Goal: Find specific page/section

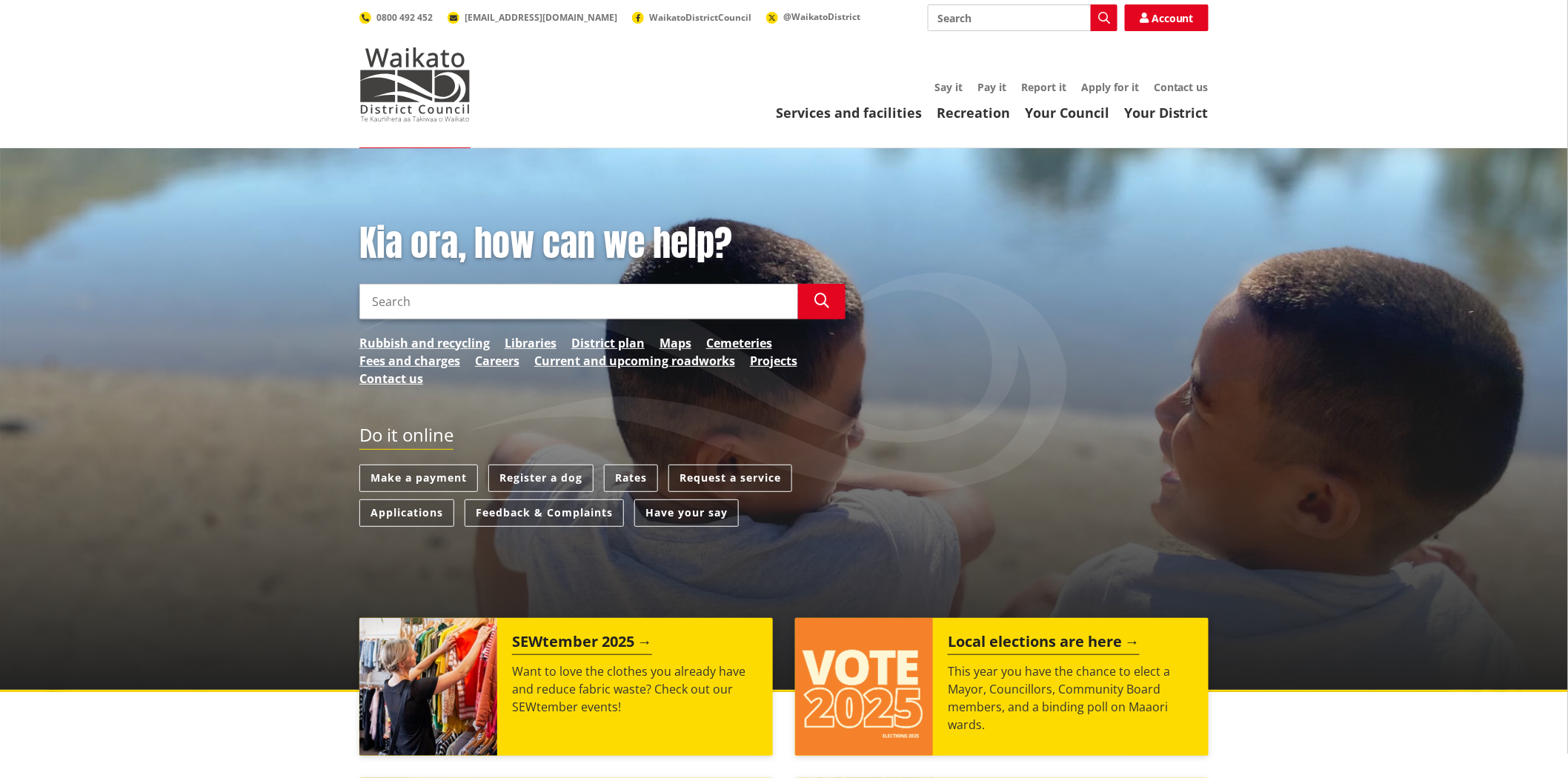
click at [521, 307] on input "Search" at bounding box center [579, 302] width 439 height 36
type input "project"
click at [783, 354] on div "Kia ora, how can we help? Search project Search Rubbish and recycling Libraries…" at bounding box center [603, 312] width 509 height 180
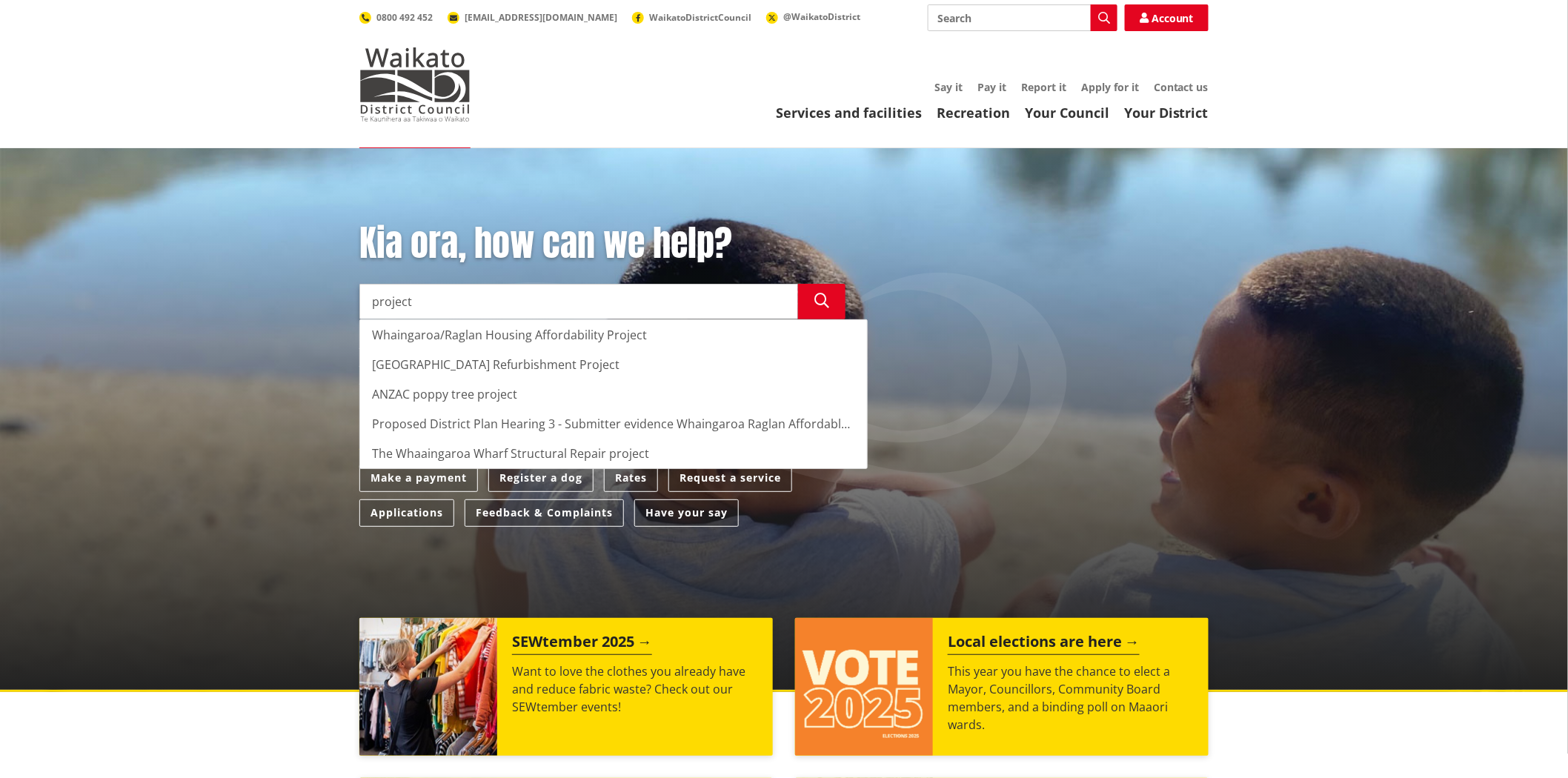
click at [1009, 404] on div "Kia ora, how can we help? Search project Search Whaingaroa/Raglan Housing Affor…" at bounding box center [784, 382] width 871 height 319
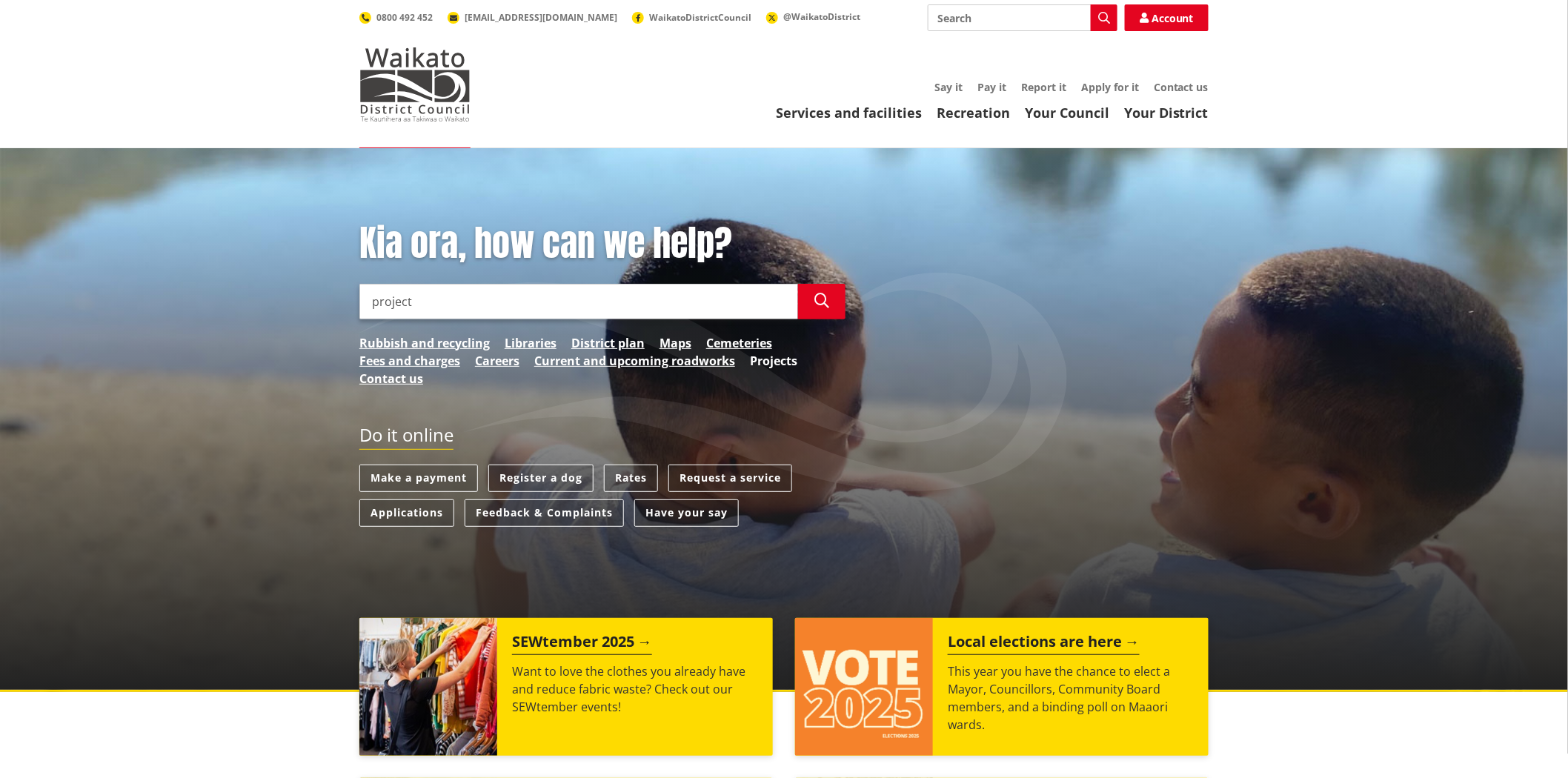
click at [786, 363] on link "Projects" at bounding box center [774, 361] width 48 height 18
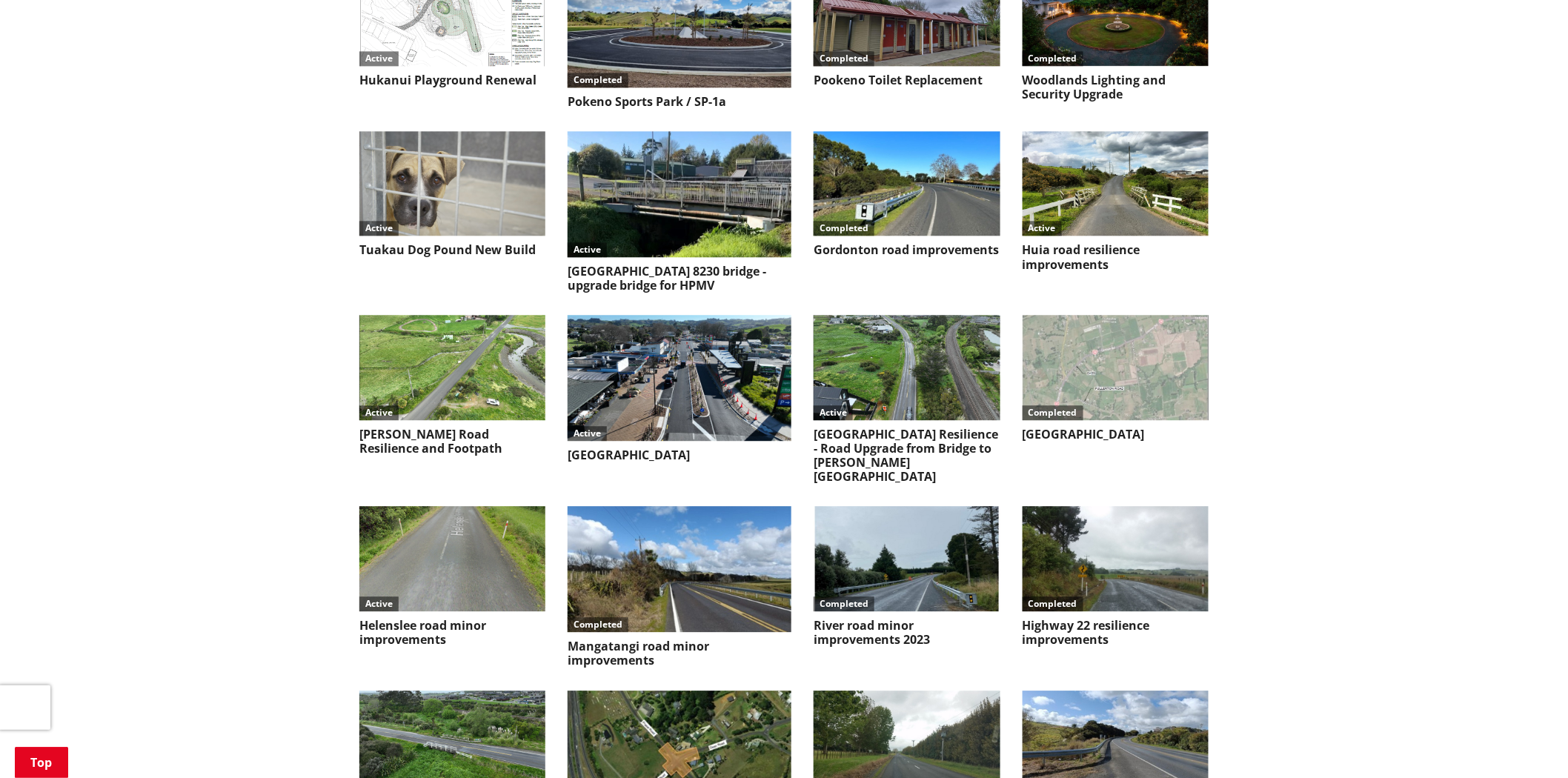
scroll to position [1564, 0]
